Goal: Navigation & Orientation: Find specific page/section

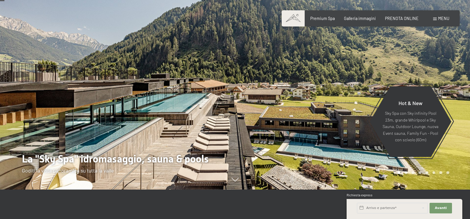
click at [439, 20] on span "Menu" at bounding box center [443, 18] width 11 height 5
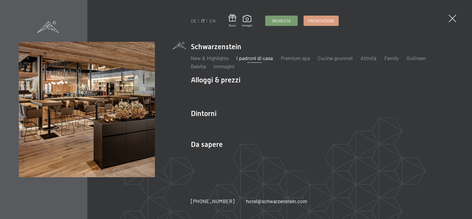
click at [254, 58] on link "I padroni di casa" at bounding box center [254, 58] width 37 height 6
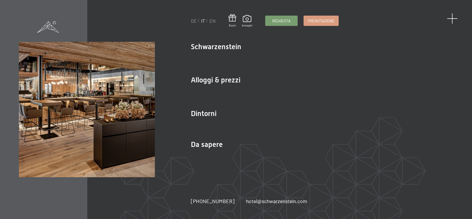
click at [456, 16] on div "DE IT EN Buoni Immagini Richiesta Prenotazione DE IT EN Schwarzenstein New & Hi…" at bounding box center [236, 109] width 472 height 219
click at [453, 15] on span at bounding box center [452, 18] width 11 height 11
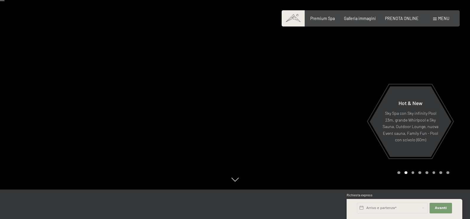
click at [442, 16] on span "Menu" at bounding box center [443, 18] width 11 height 5
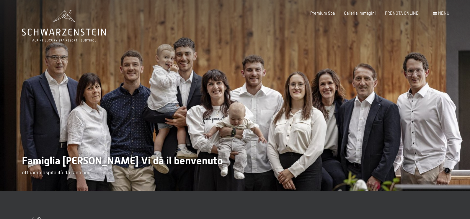
click at [359, 10] on div "Prenotazione Richiesta Premium Spa Galleria immagini PRENOTA ONLINE Menu DE IT …" at bounding box center [370, 13] width 157 height 6
click at [359, 12] on span "Galleria immagini" at bounding box center [360, 12] width 32 height 5
click at [445, 13] on span "Menu" at bounding box center [443, 13] width 11 height 5
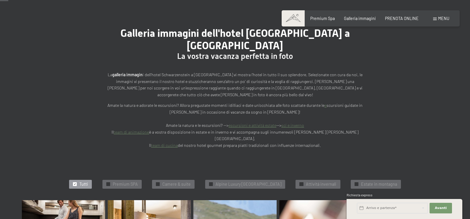
scroll to position [148, 0]
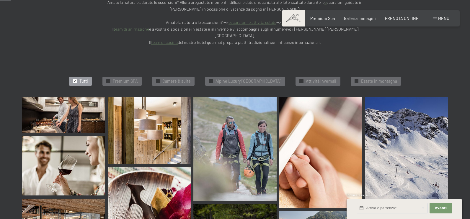
click at [222, 117] on img at bounding box center [234, 149] width 83 height 104
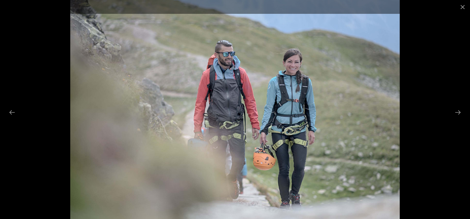
scroll to position [266, 0]
click at [11, 113] on button "Previous slide" at bounding box center [12, 113] width 12 height 12
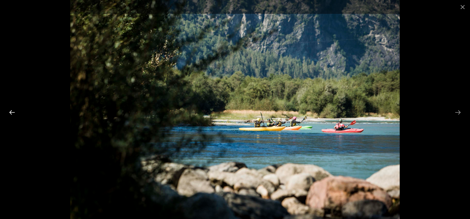
click at [11, 113] on button "Previous slide" at bounding box center [12, 113] width 12 height 12
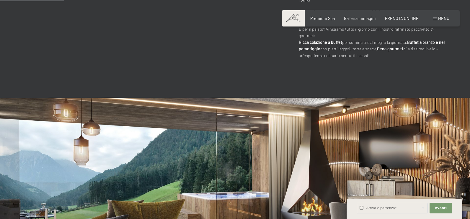
scroll to position [413, 0]
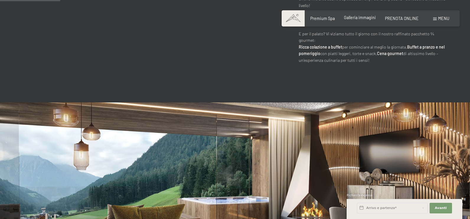
click at [358, 18] on span "Galleria immagini" at bounding box center [360, 17] width 32 height 5
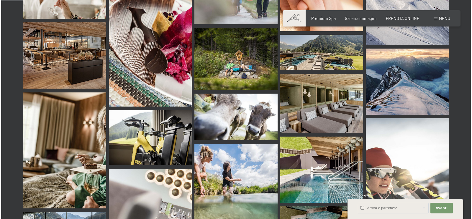
scroll to position [177, 0]
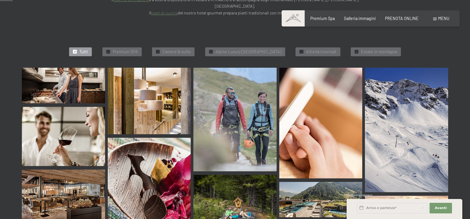
click at [438, 17] on span "Menu" at bounding box center [443, 18] width 11 height 5
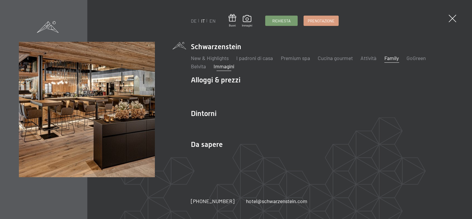
click at [393, 59] on link "Family" at bounding box center [391, 58] width 14 height 6
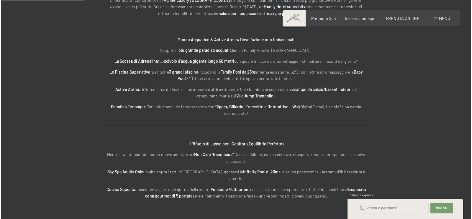
scroll to position [590, 0]
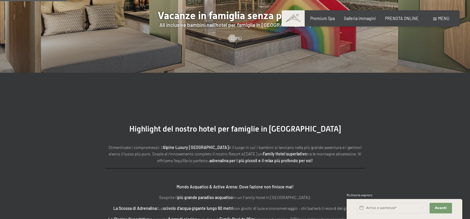
click at [445, 18] on span "Menu" at bounding box center [443, 18] width 11 height 5
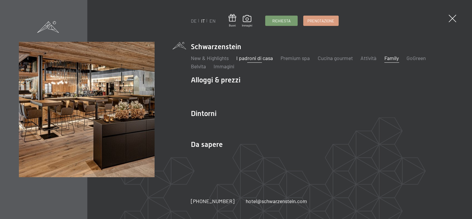
click at [264, 57] on link "I padroni di casa" at bounding box center [254, 58] width 37 height 6
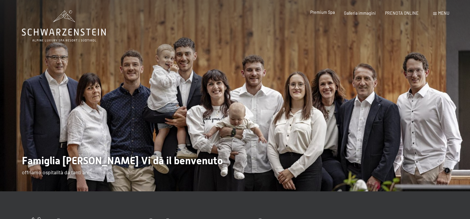
click at [319, 12] on span "Premium Spa" at bounding box center [322, 12] width 24 height 5
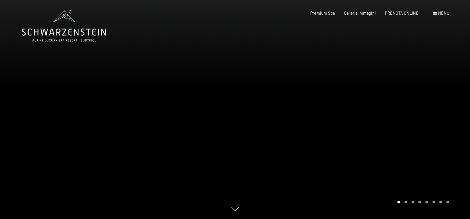
click at [367, 109] on div at bounding box center [352, 109] width 235 height 219
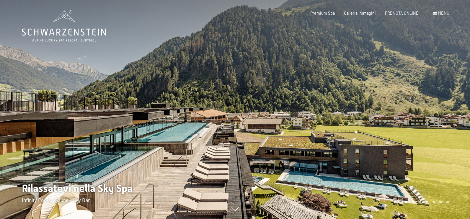
click at [382, 109] on div at bounding box center [352, 109] width 235 height 219
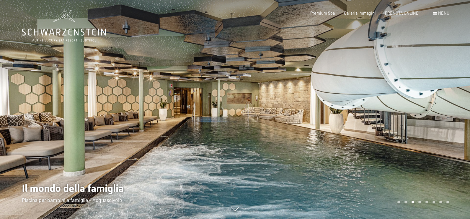
click at [382, 109] on div at bounding box center [352, 109] width 235 height 219
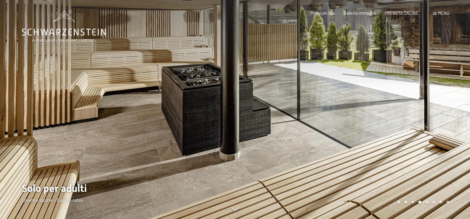
click at [382, 109] on div at bounding box center [352, 109] width 235 height 219
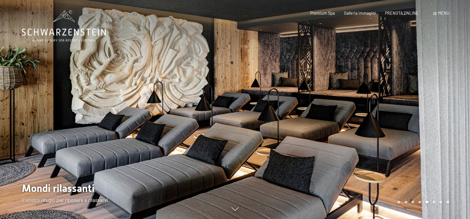
click at [382, 109] on div at bounding box center [352, 109] width 235 height 219
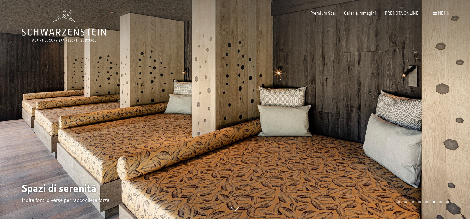
click at [369, 89] on div at bounding box center [352, 109] width 235 height 219
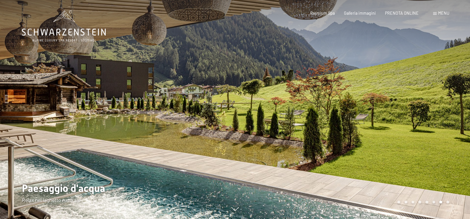
click at [369, 89] on div at bounding box center [352, 109] width 235 height 219
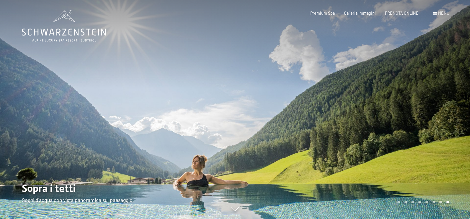
click at [369, 89] on div at bounding box center [352, 109] width 235 height 219
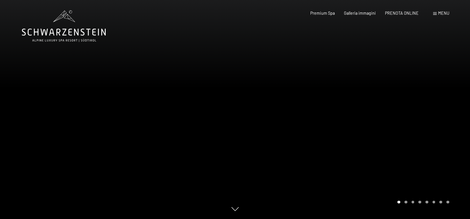
click at [369, 89] on div at bounding box center [352, 109] width 235 height 219
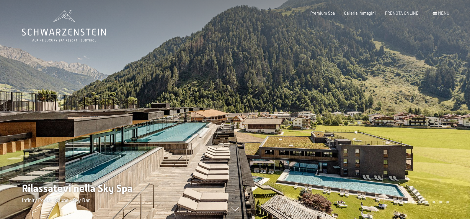
click at [369, 89] on div at bounding box center [352, 109] width 235 height 219
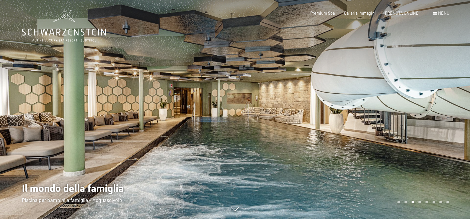
click at [369, 89] on div at bounding box center [352, 109] width 235 height 219
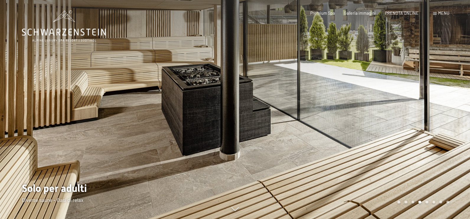
click at [369, 89] on div at bounding box center [352, 109] width 235 height 219
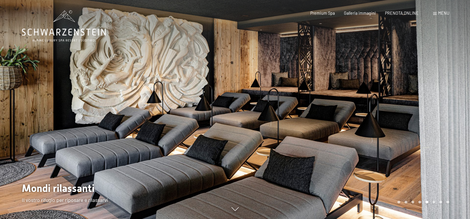
click at [369, 89] on div at bounding box center [352, 109] width 235 height 219
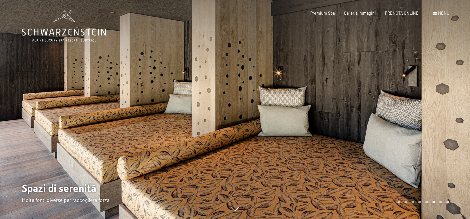
click at [369, 89] on div at bounding box center [352, 109] width 235 height 219
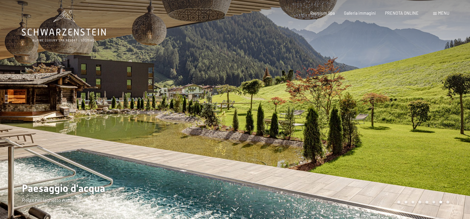
click at [369, 89] on div at bounding box center [352, 109] width 235 height 219
